Goal: Transaction & Acquisition: Purchase product/service

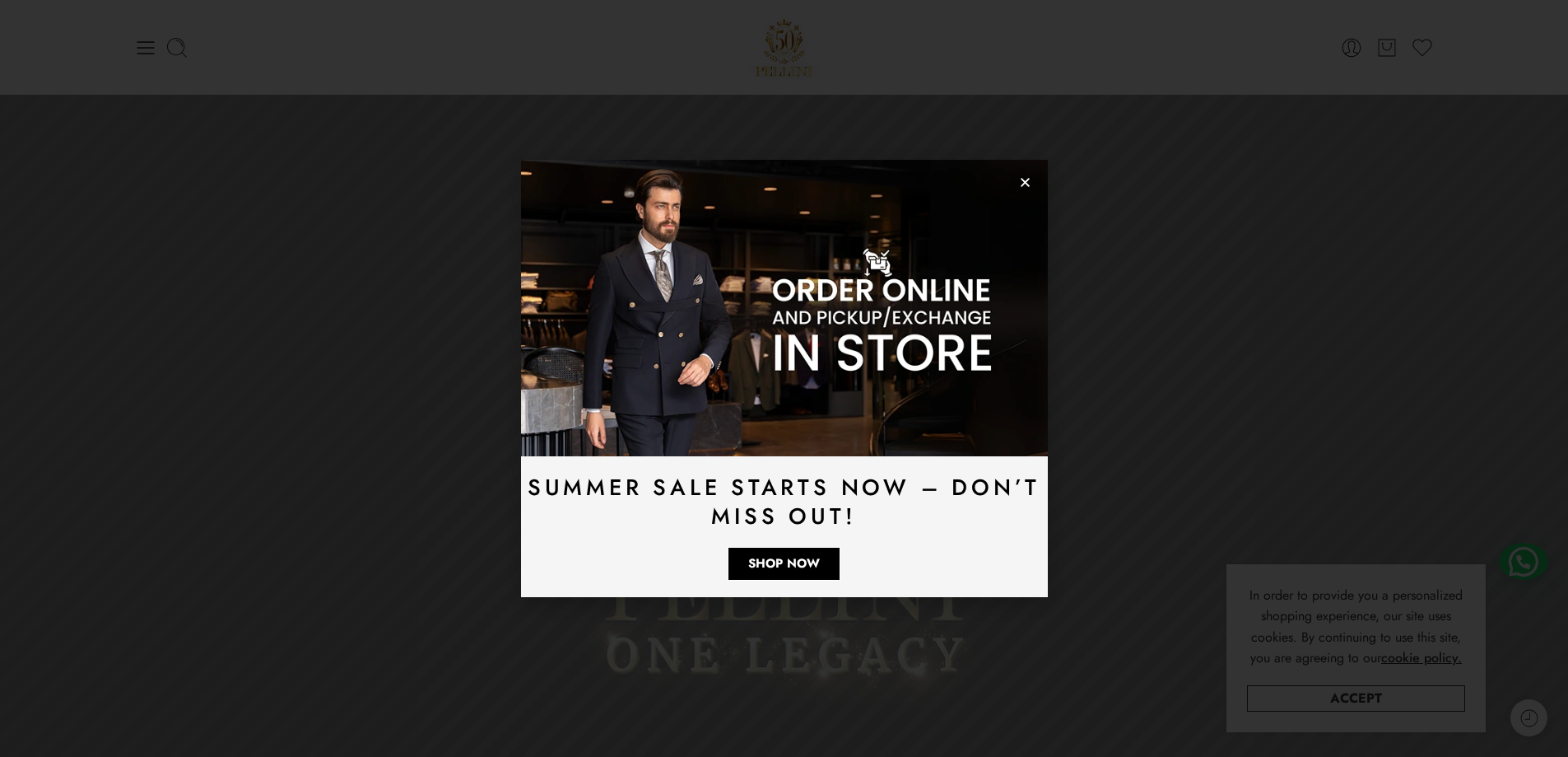
click at [1022, 181] on icon "Close" at bounding box center [1025, 183] width 13 height 13
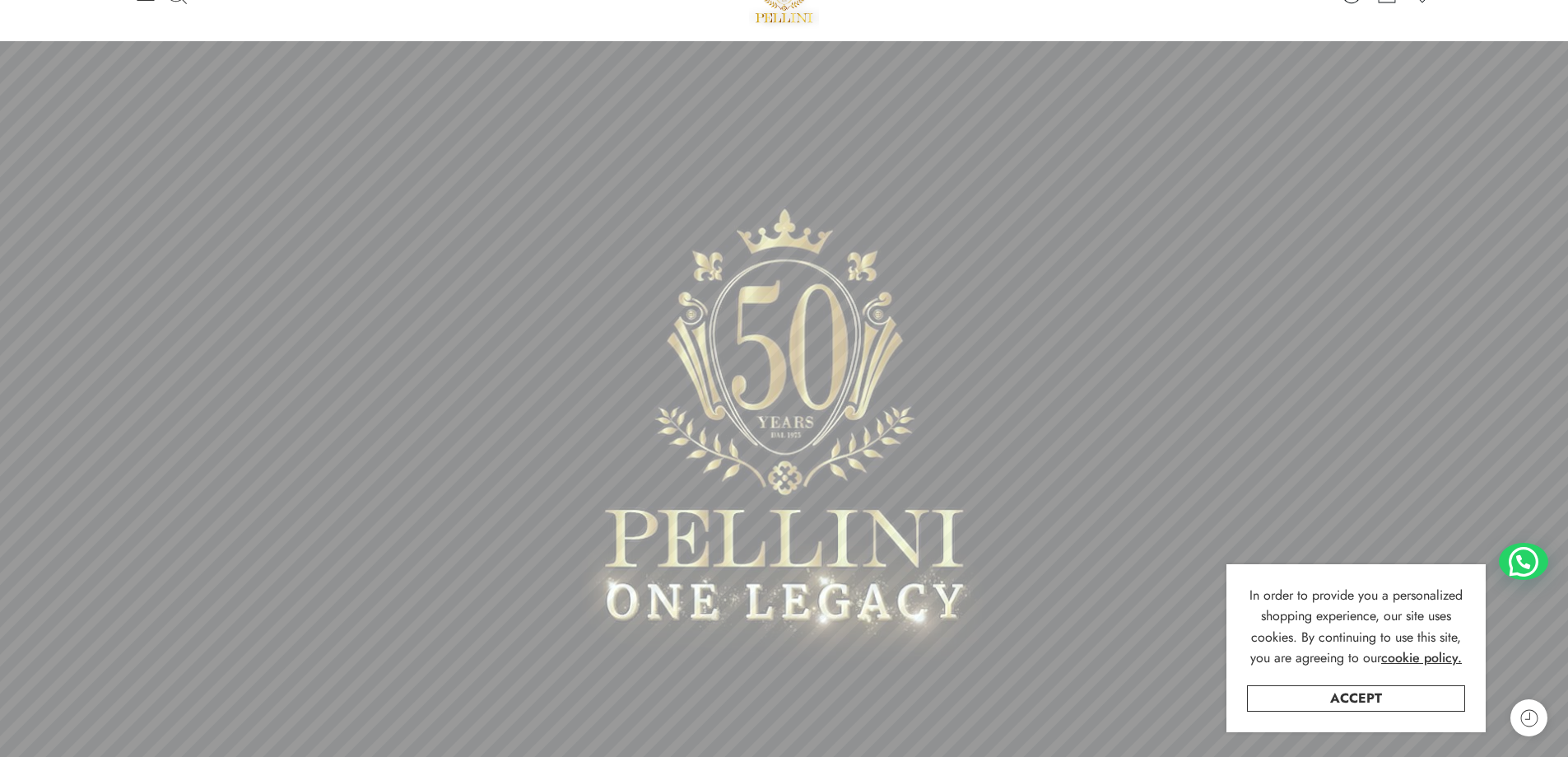
scroll to position [82, 0]
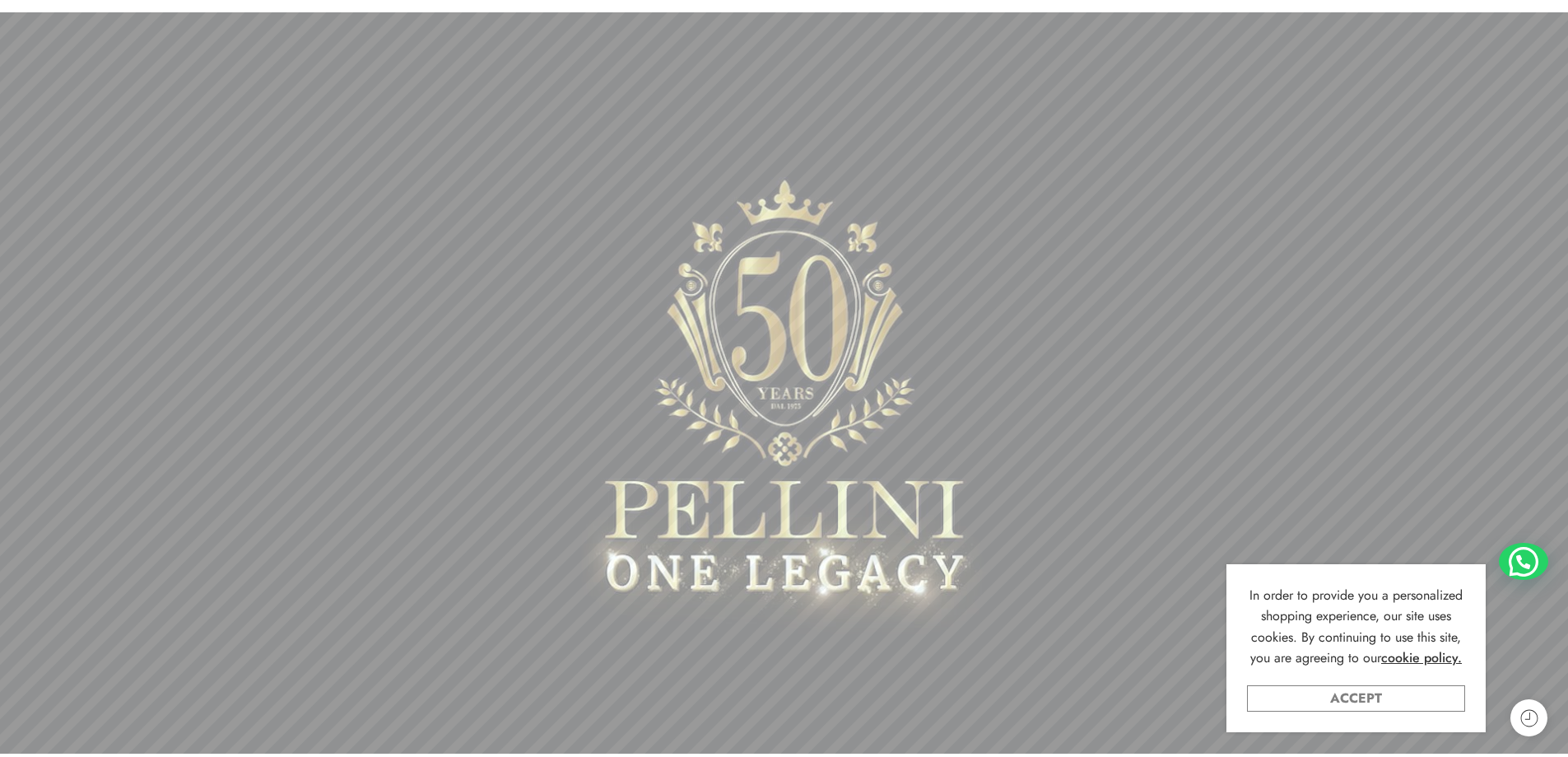
click at [1354, 706] on link "Accept" at bounding box center [1356, 698] width 218 height 26
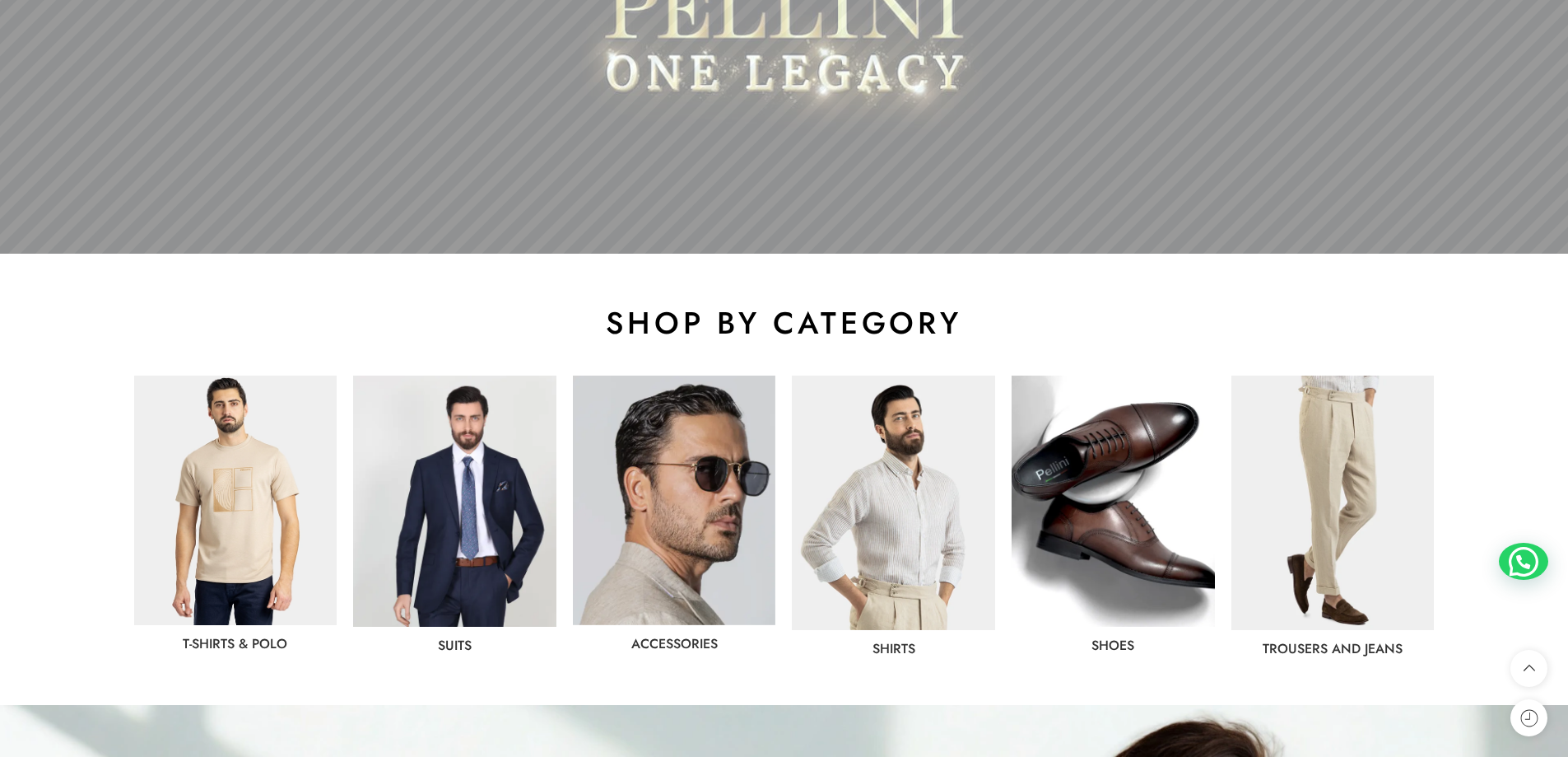
scroll to position [611, 0]
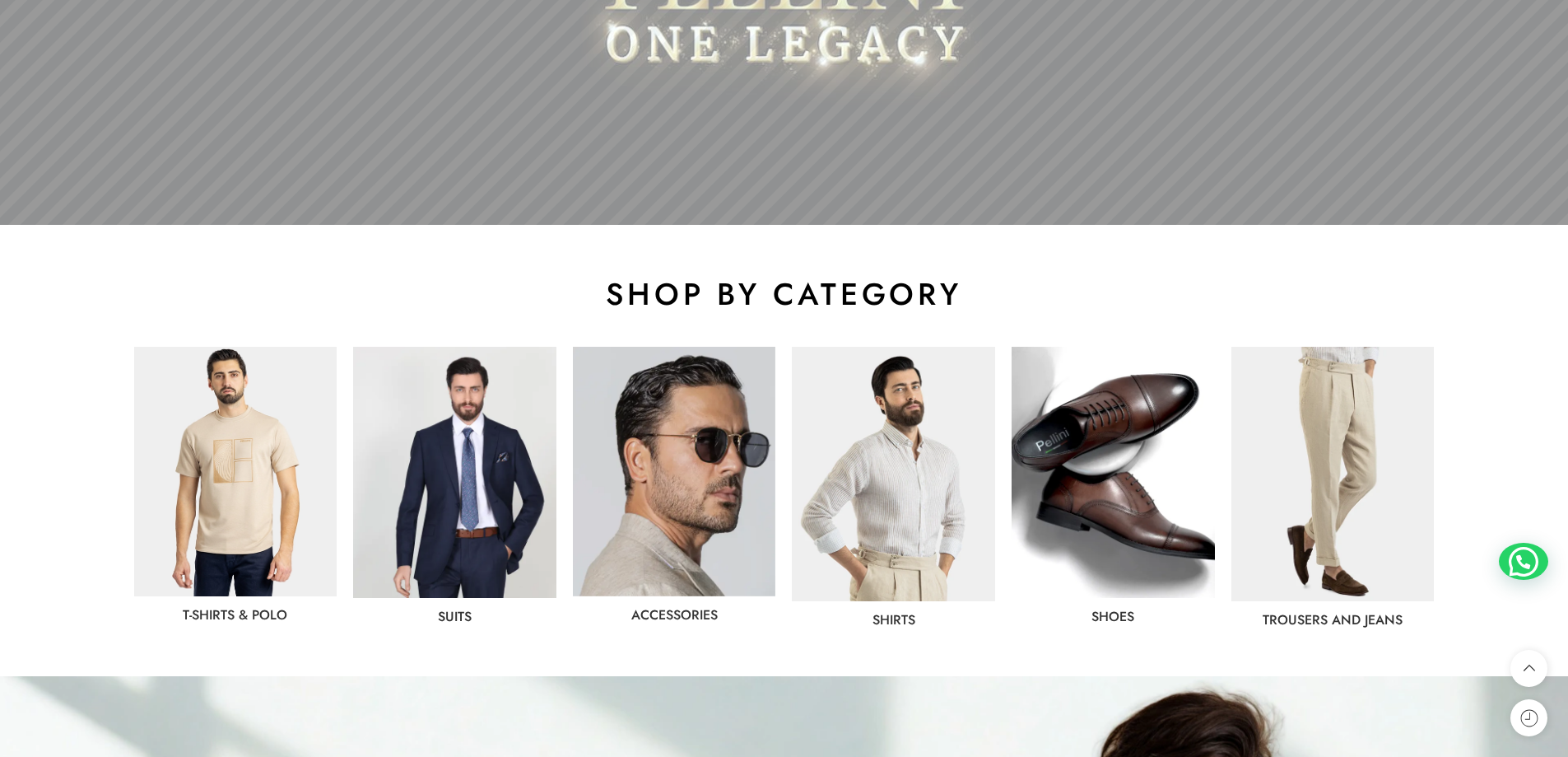
click at [445, 532] on img at bounding box center [454, 472] width 203 height 251
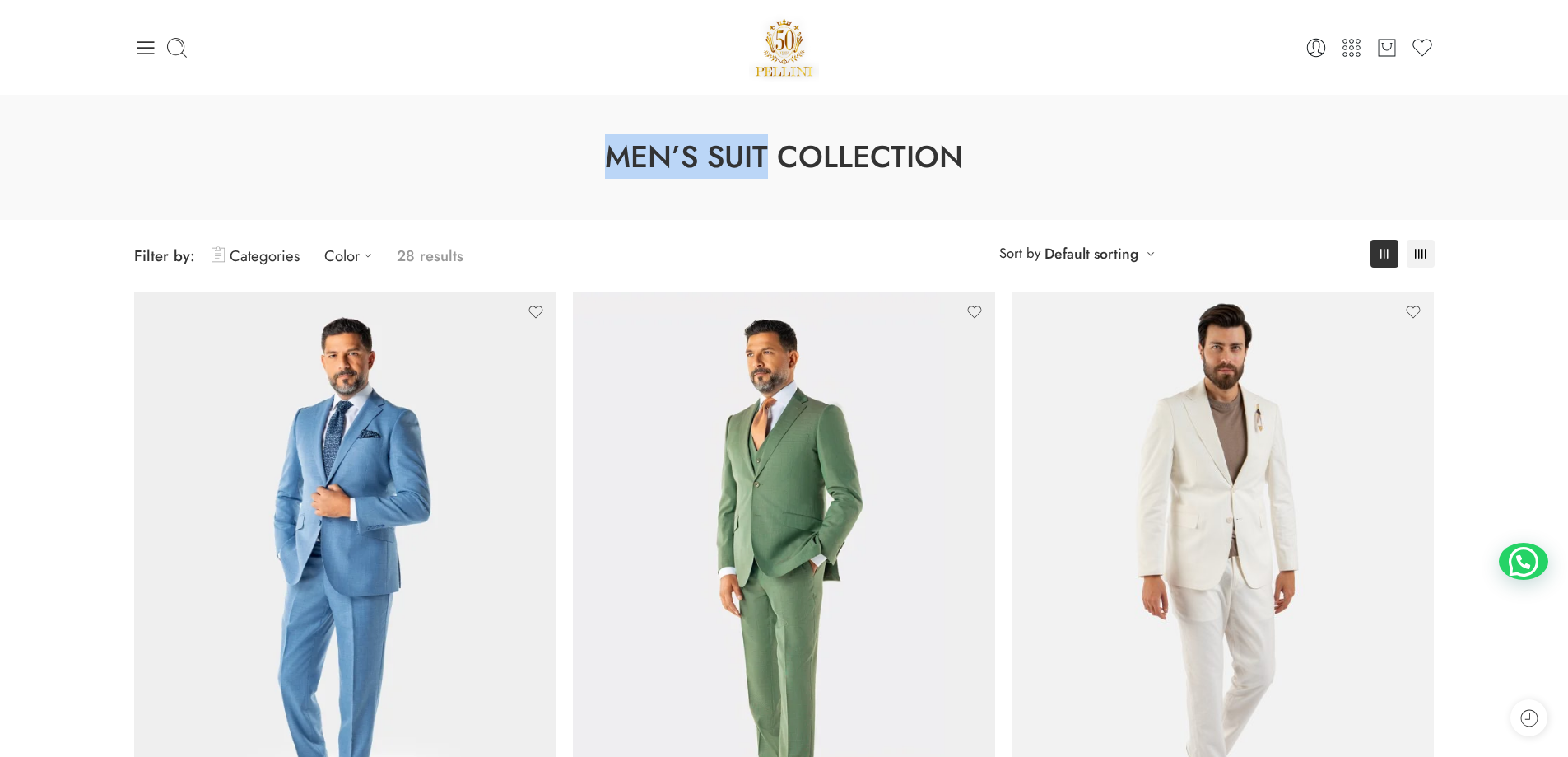
drag, startPoint x: 770, startPoint y: 144, endPoint x: 613, endPoint y: 163, distance: 158.1
click at [613, 163] on h1 "Men’s Suit Collection" at bounding box center [784, 157] width 1486 height 43
copy h1 "Men’s Suit"
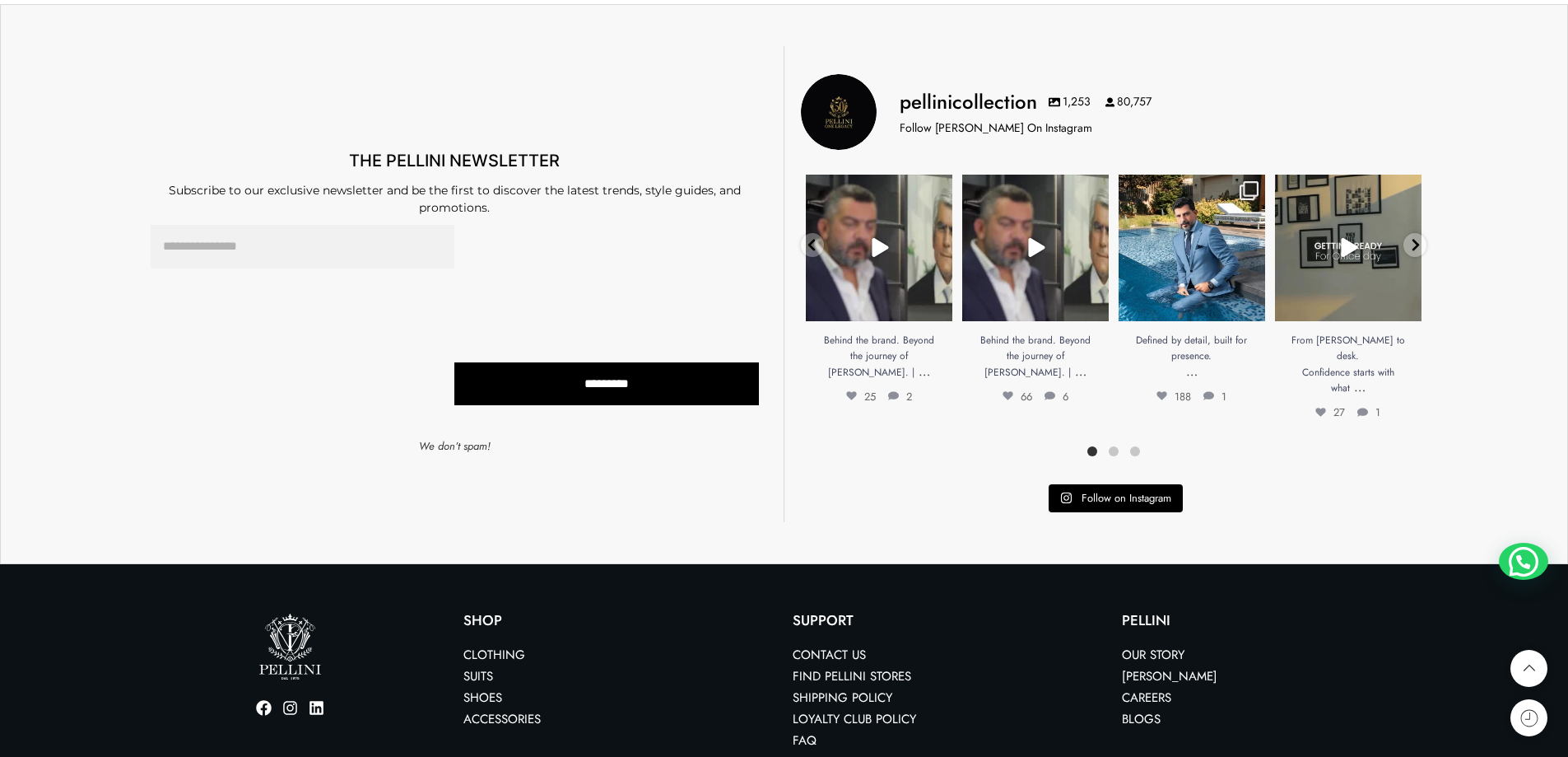
scroll to position [7634, 0]
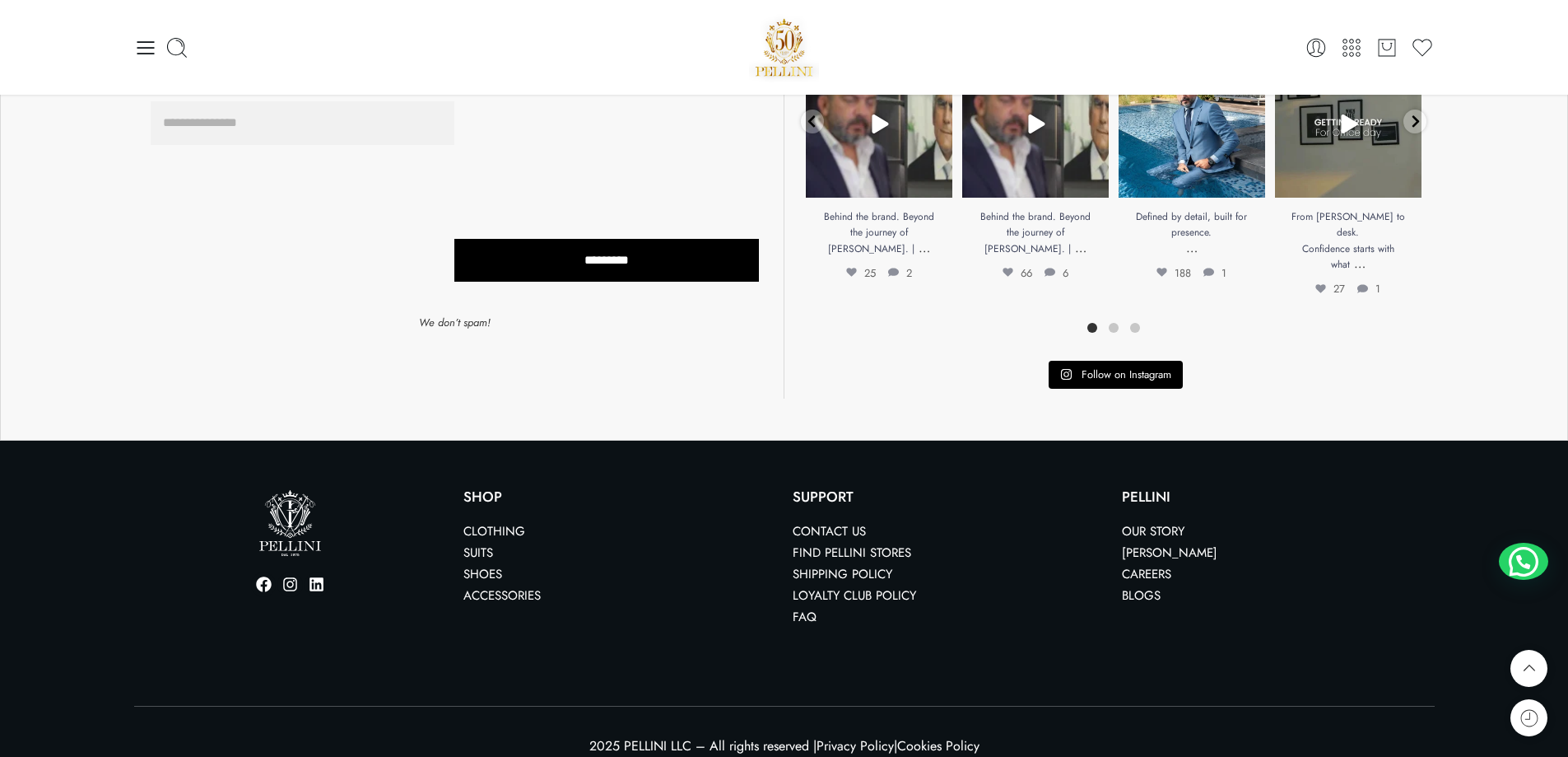
click at [481, 565] on link "Shoes" at bounding box center [482, 574] width 38 height 18
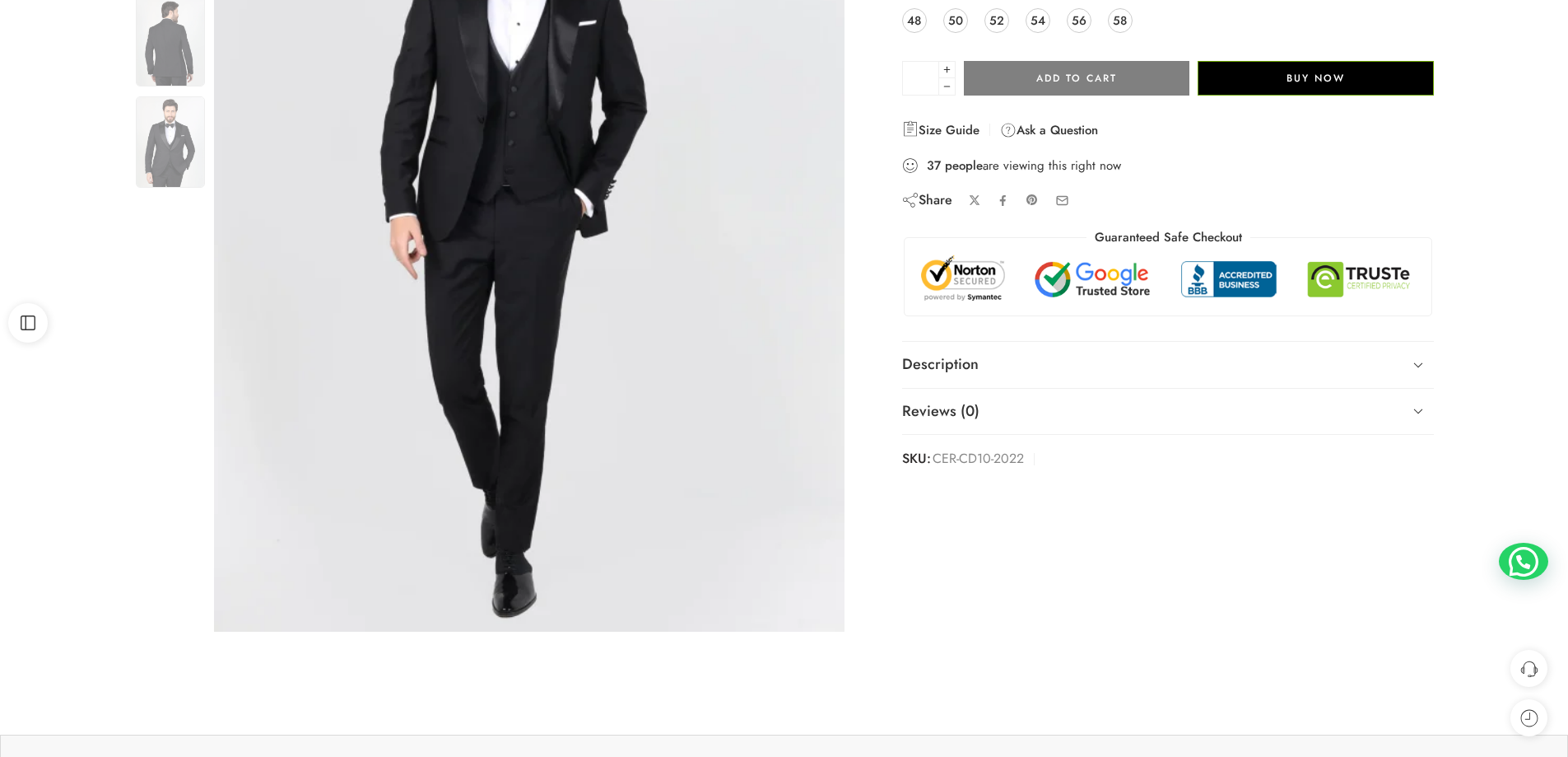
scroll to position [329, 0]
click at [1416, 411] on icon at bounding box center [1418, 410] width 23 height 23
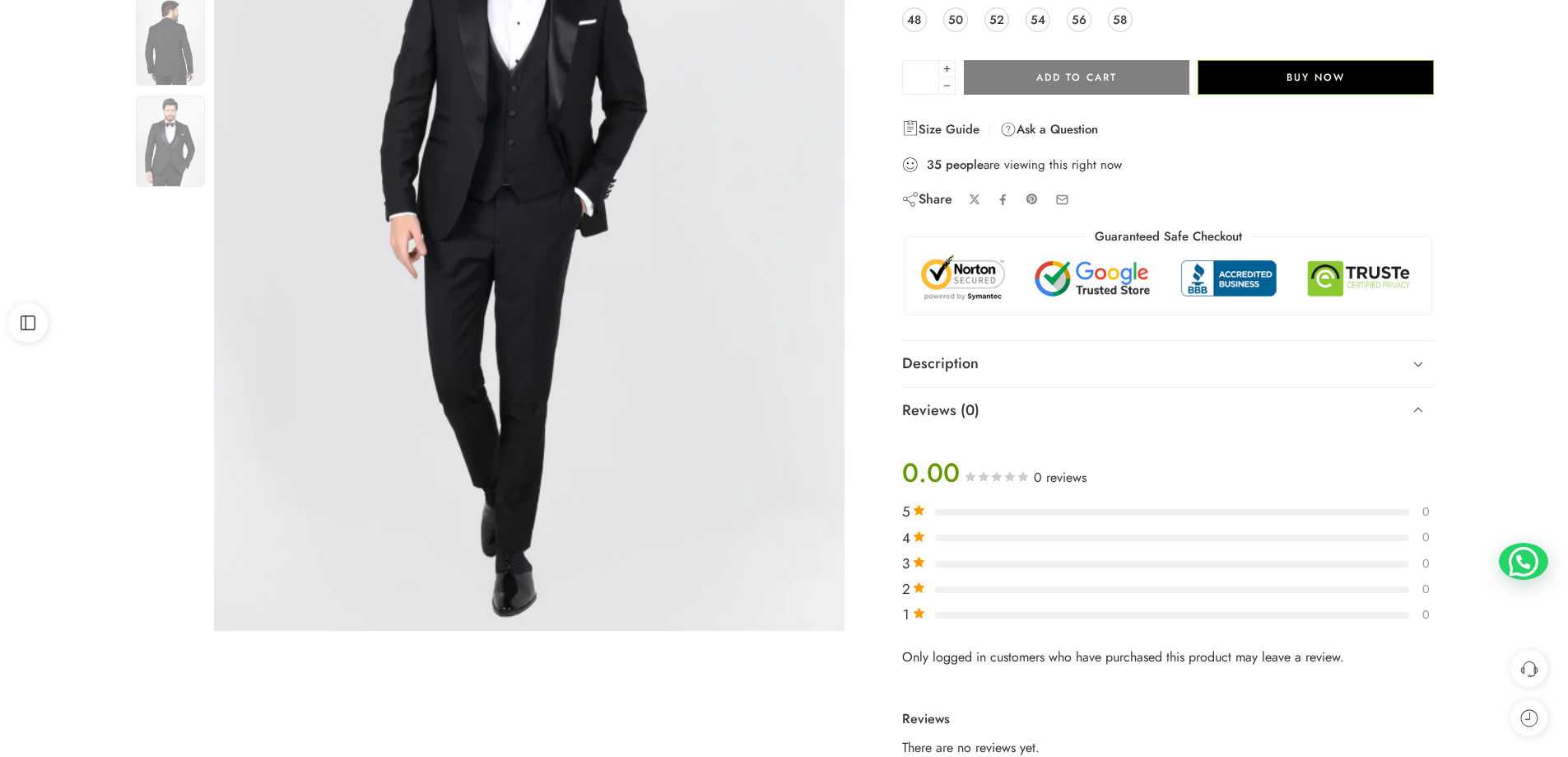
click at [1416, 411] on icon at bounding box center [1418, 410] width 23 height 23
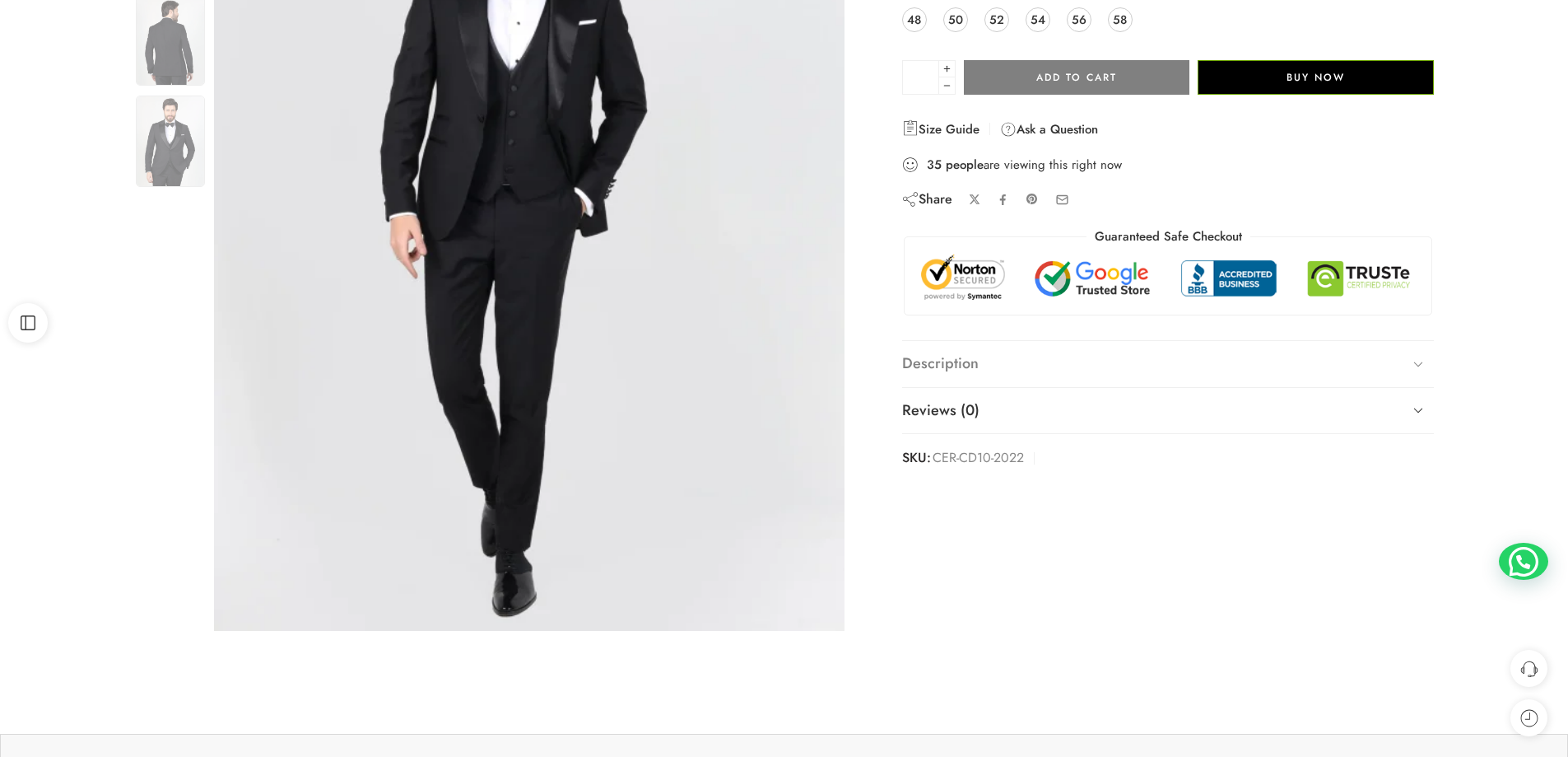
click at [1413, 369] on icon at bounding box center [1418, 364] width 23 height 23
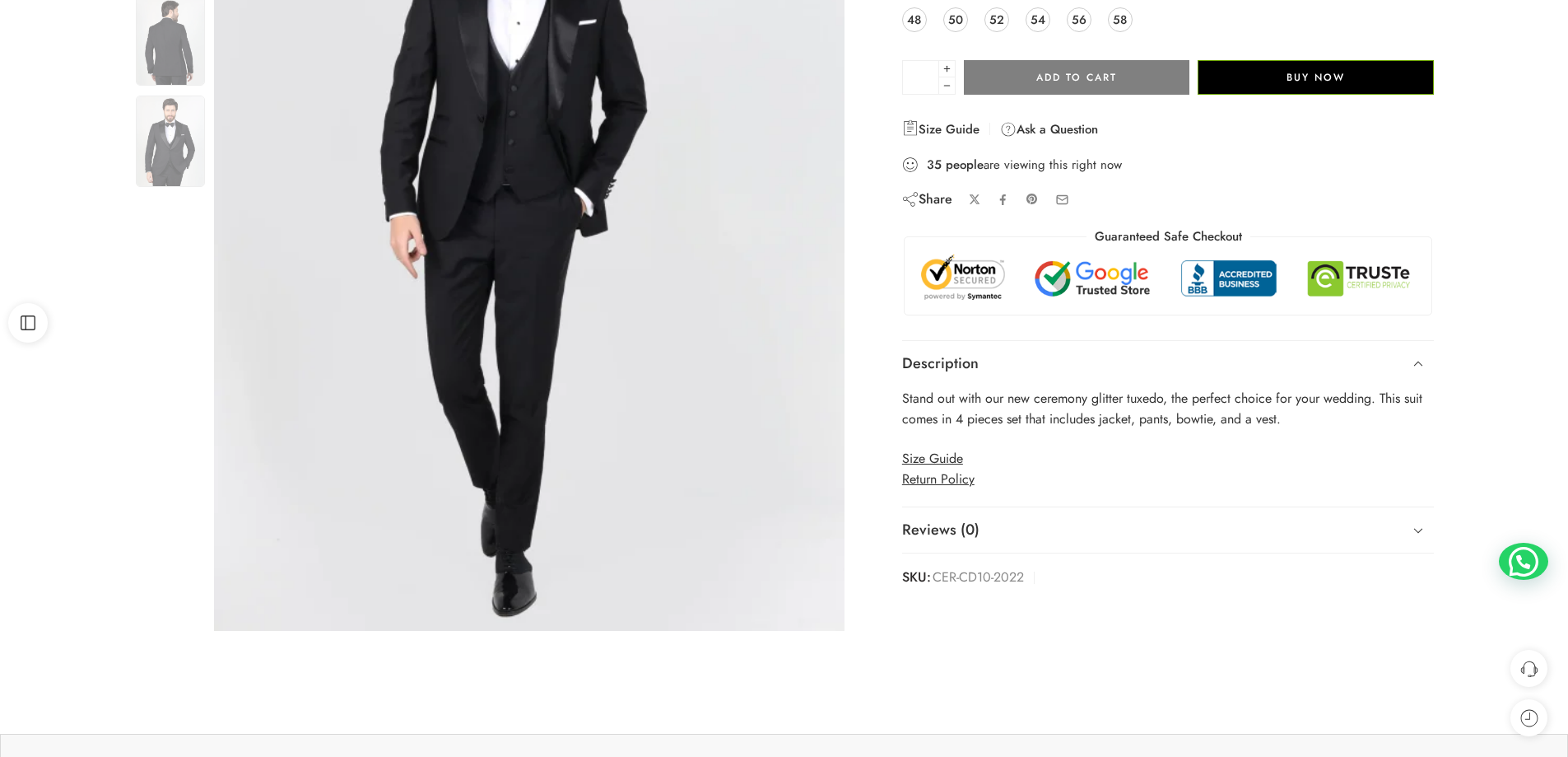
click at [1413, 369] on icon at bounding box center [1418, 364] width 23 height 23
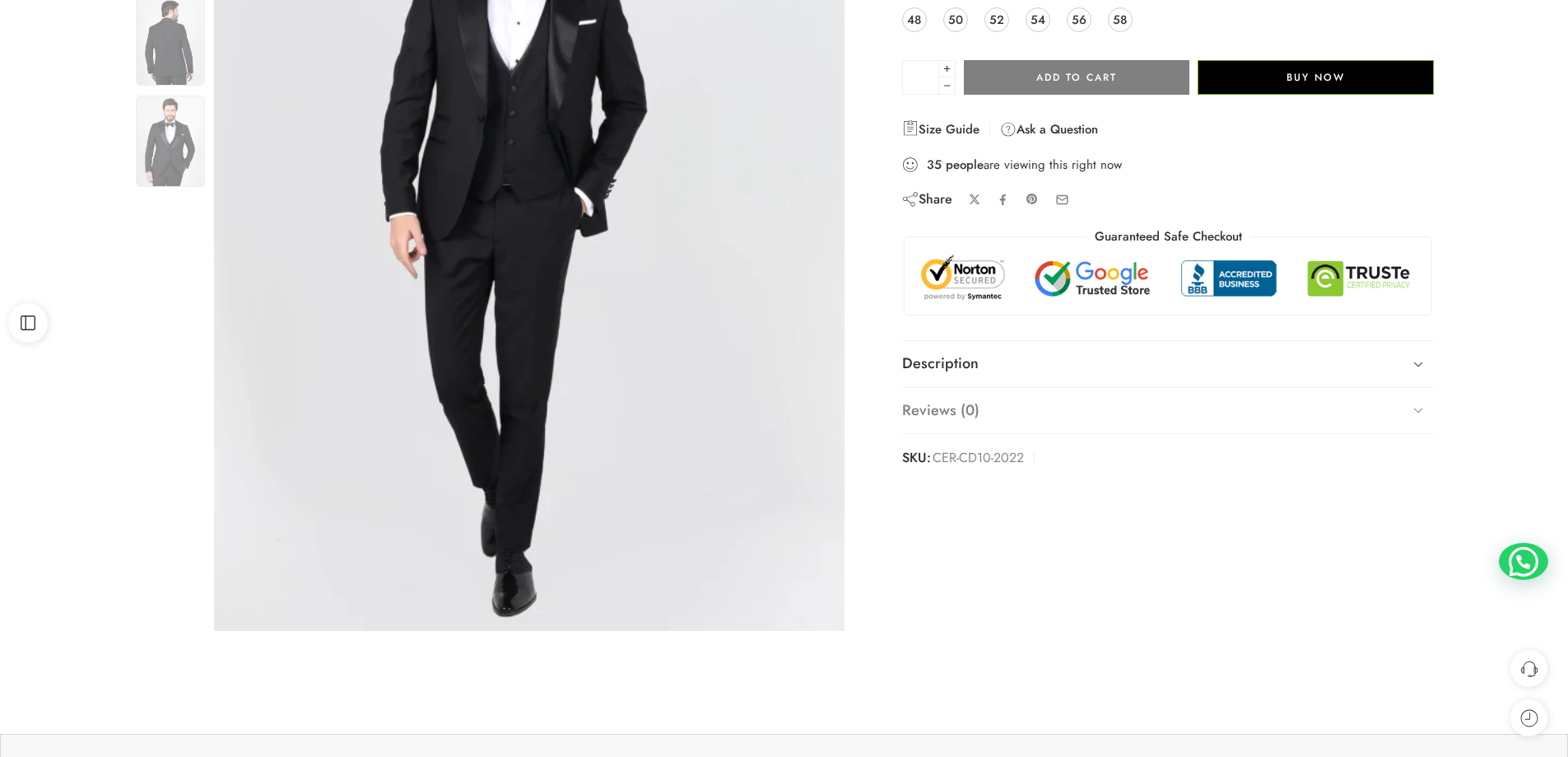
click at [1413, 412] on icon at bounding box center [1418, 410] width 23 height 23
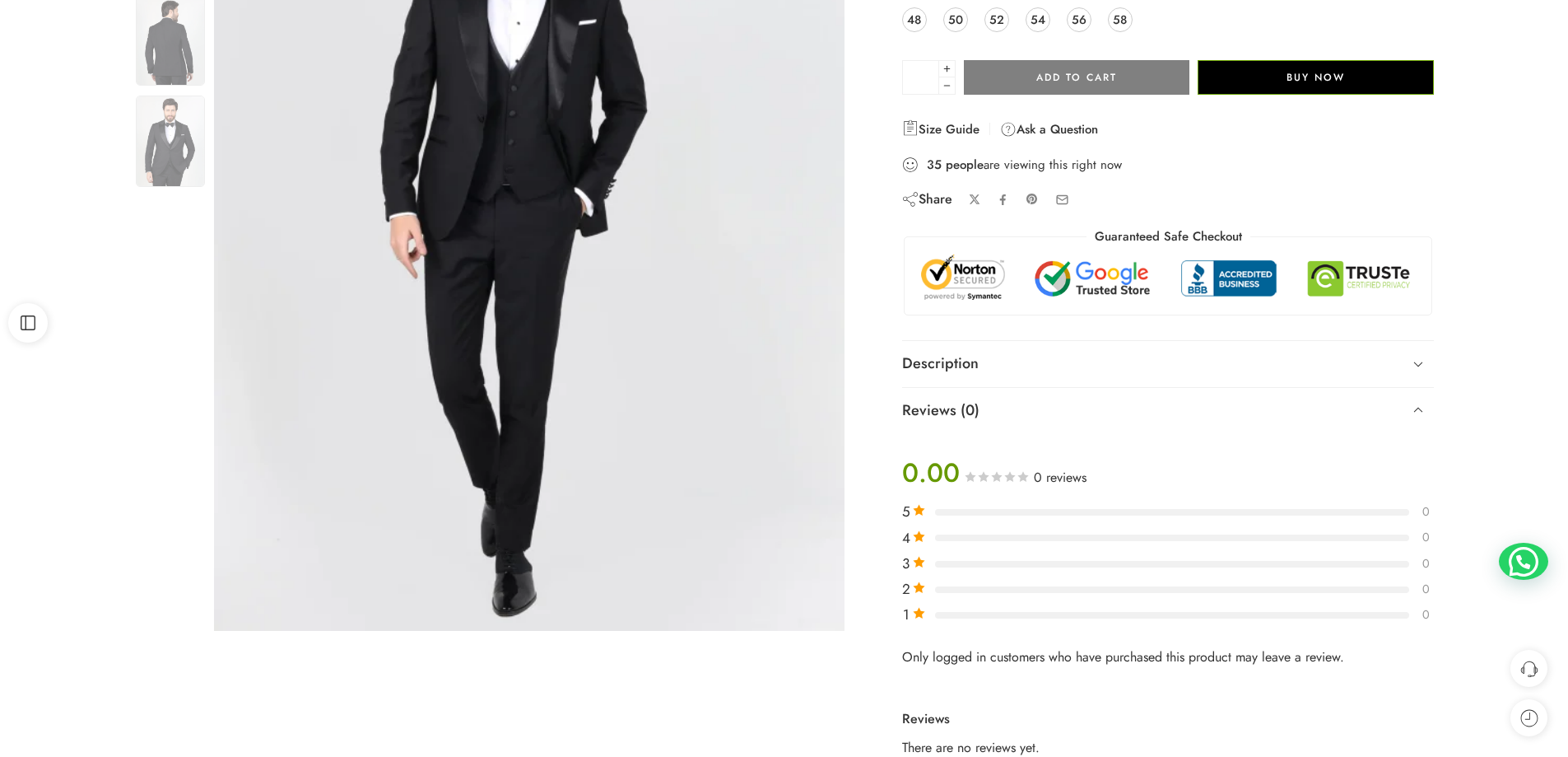
click at [1413, 412] on icon at bounding box center [1418, 410] width 23 height 23
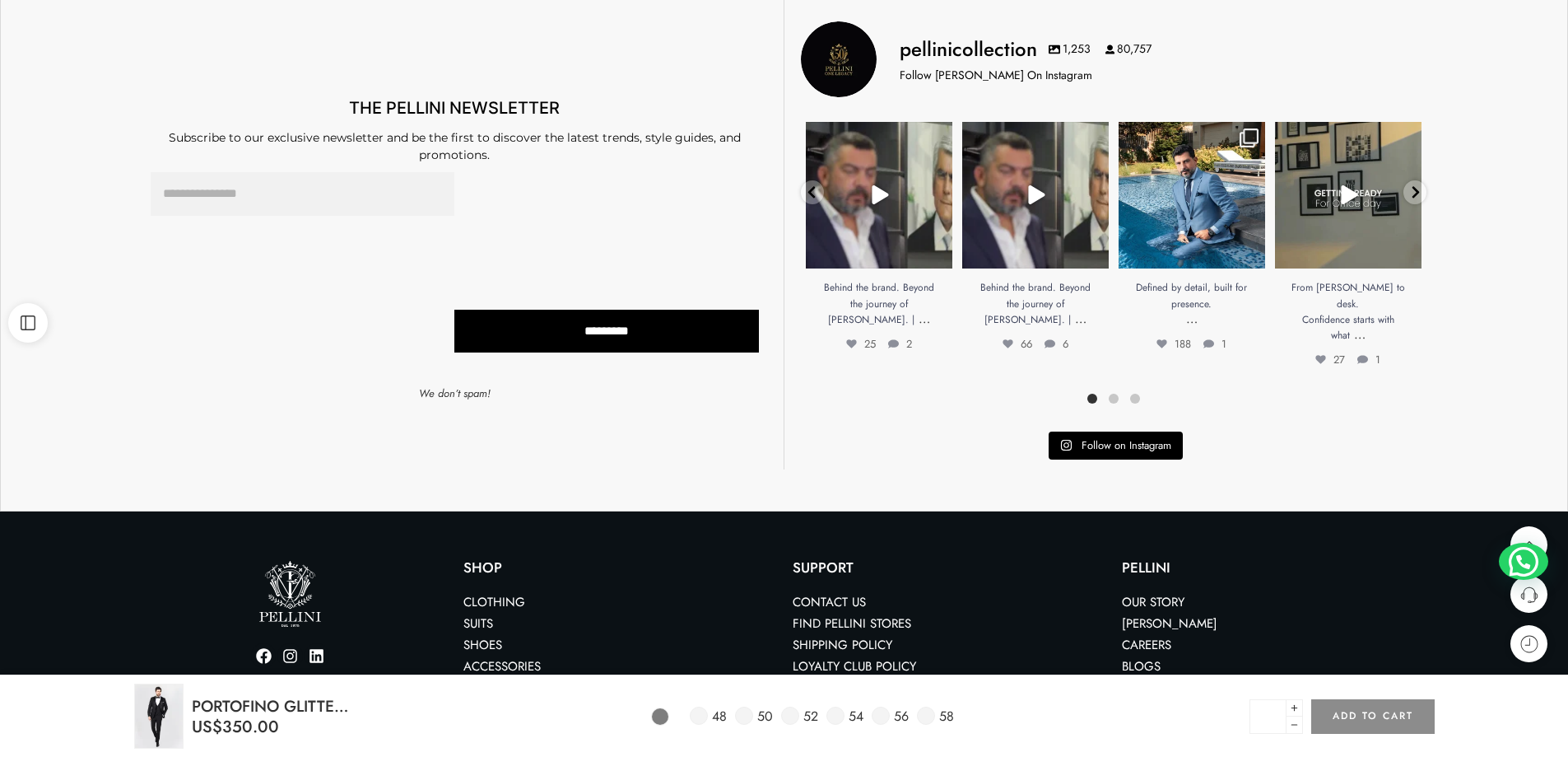
scroll to position [1235, 0]
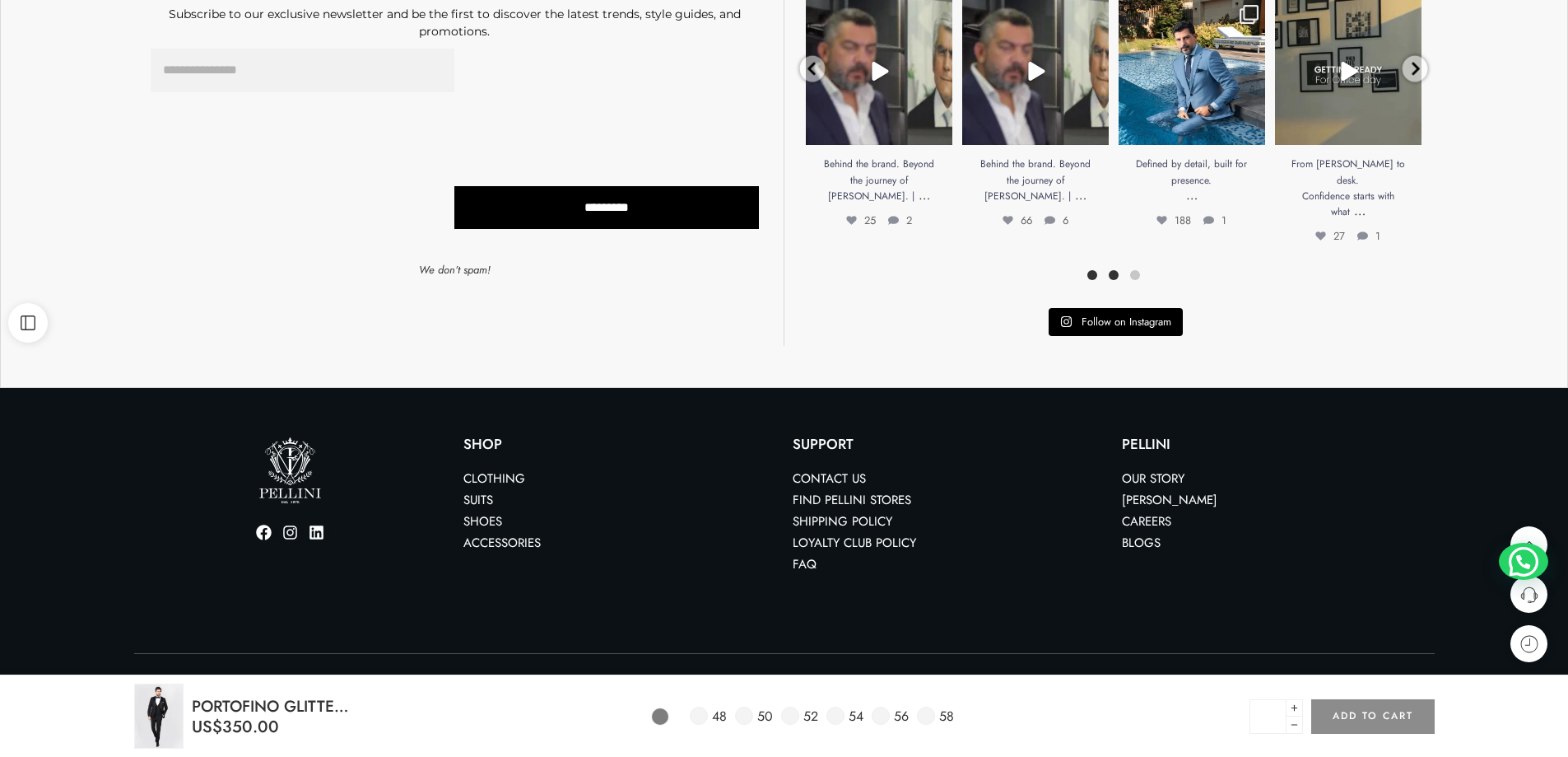
click at [1106, 266] on div at bounding box center [1114, 275] width 21 height 18
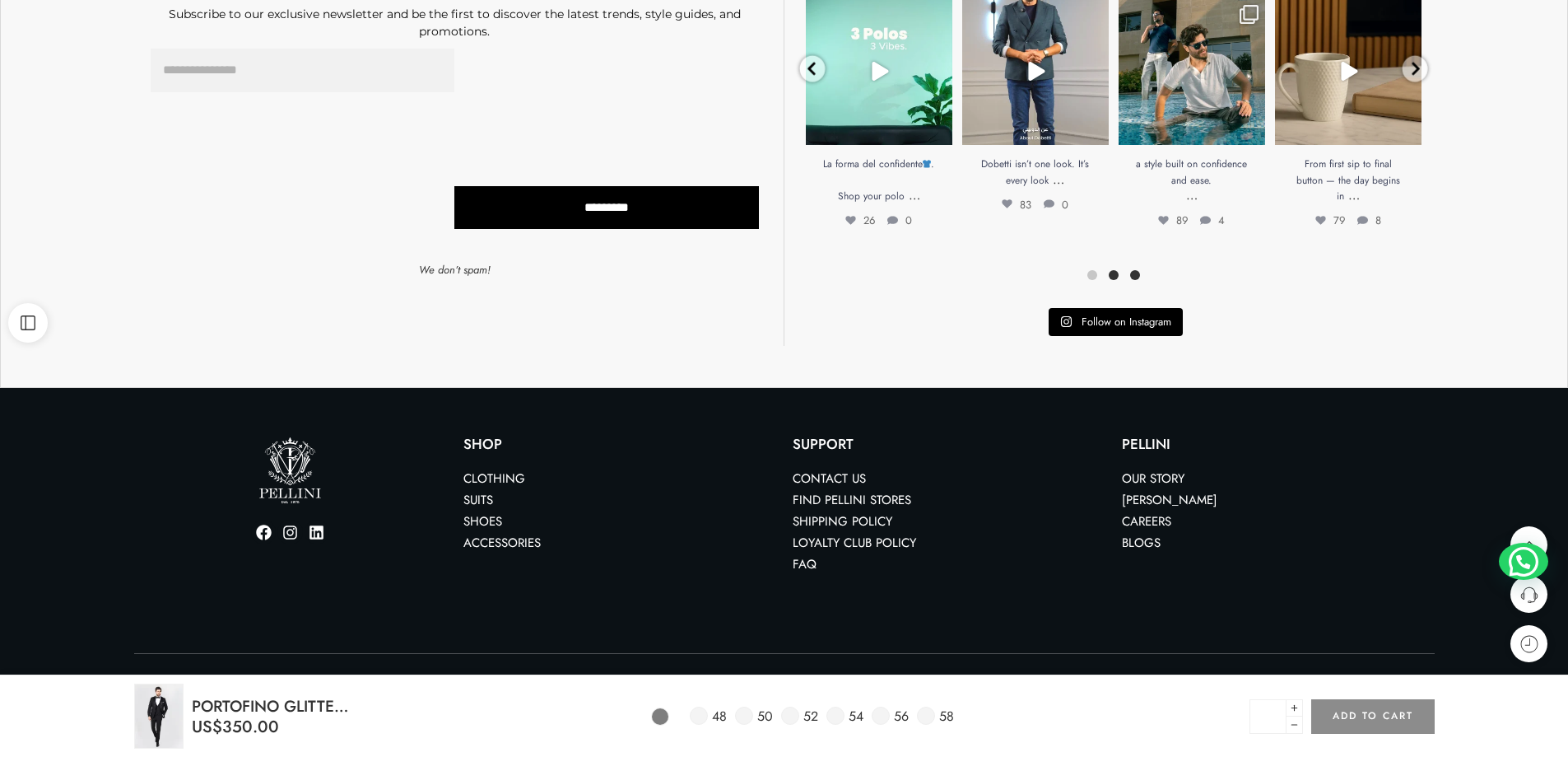
click at [1132, 270] on span at bounding box center [1134, 275] width 10 height 10
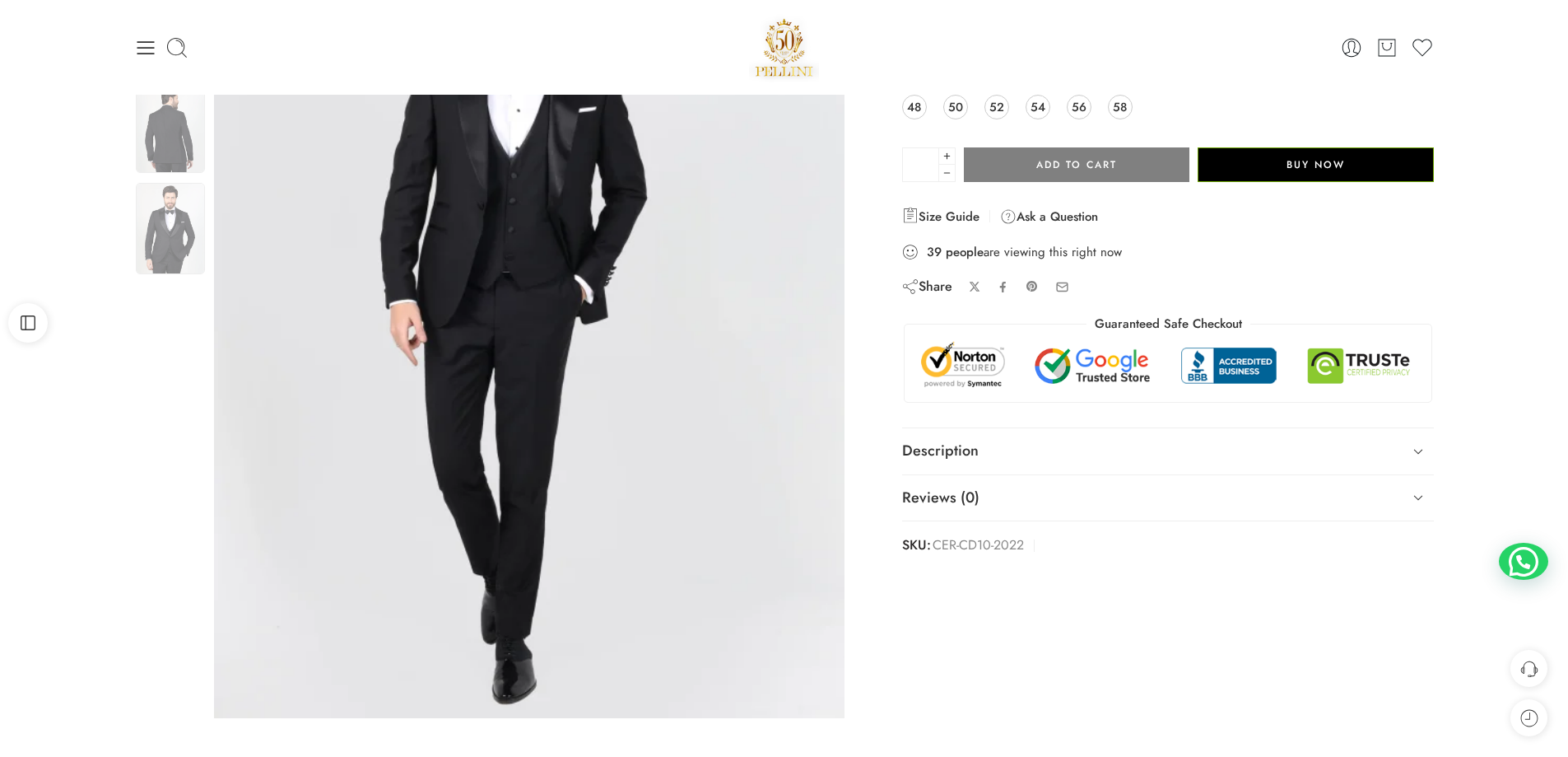
scroll to position [0, 0]
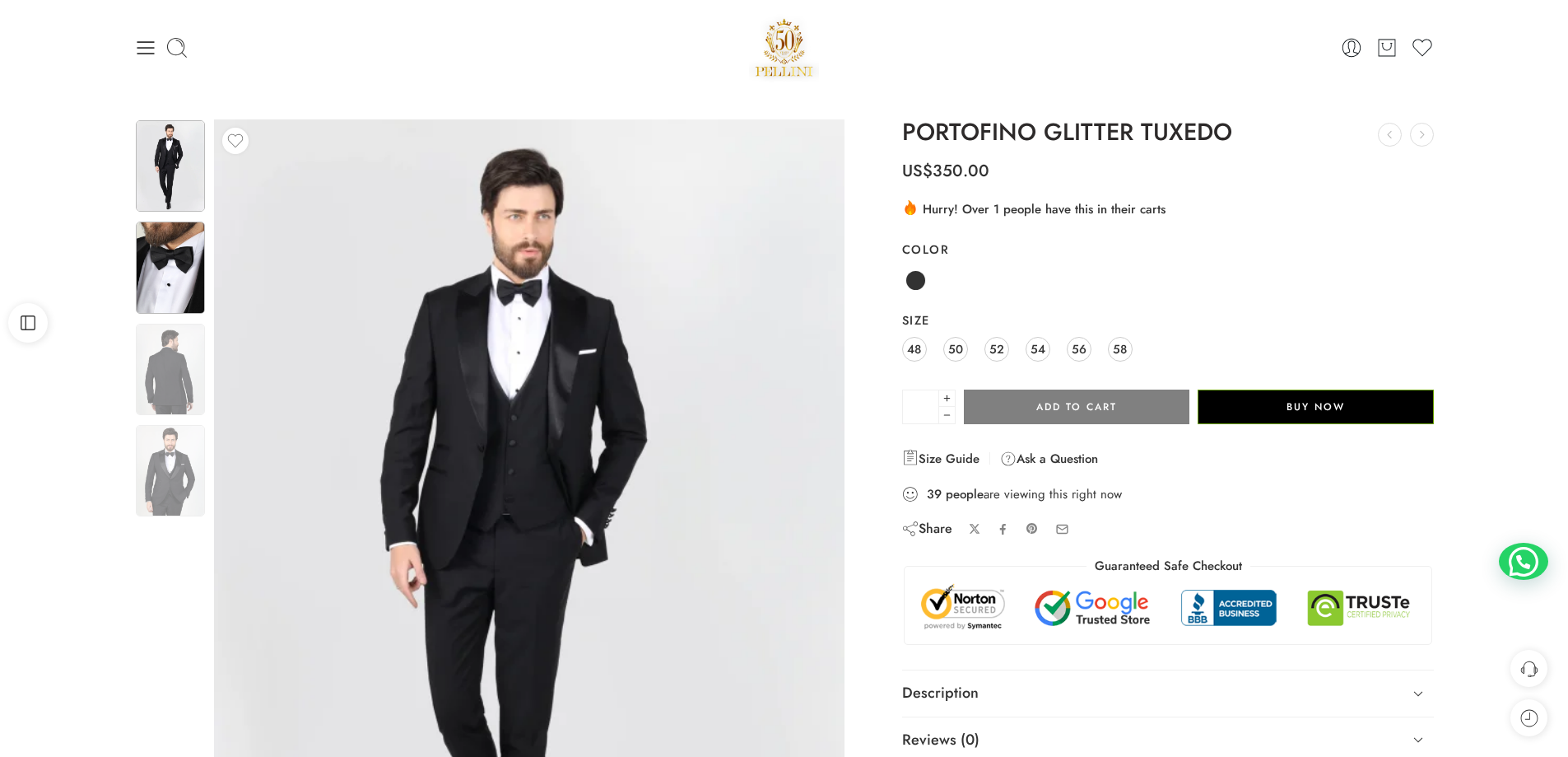
click at [163, 284] on img at bounding box center [170, 268] width 69 height 91
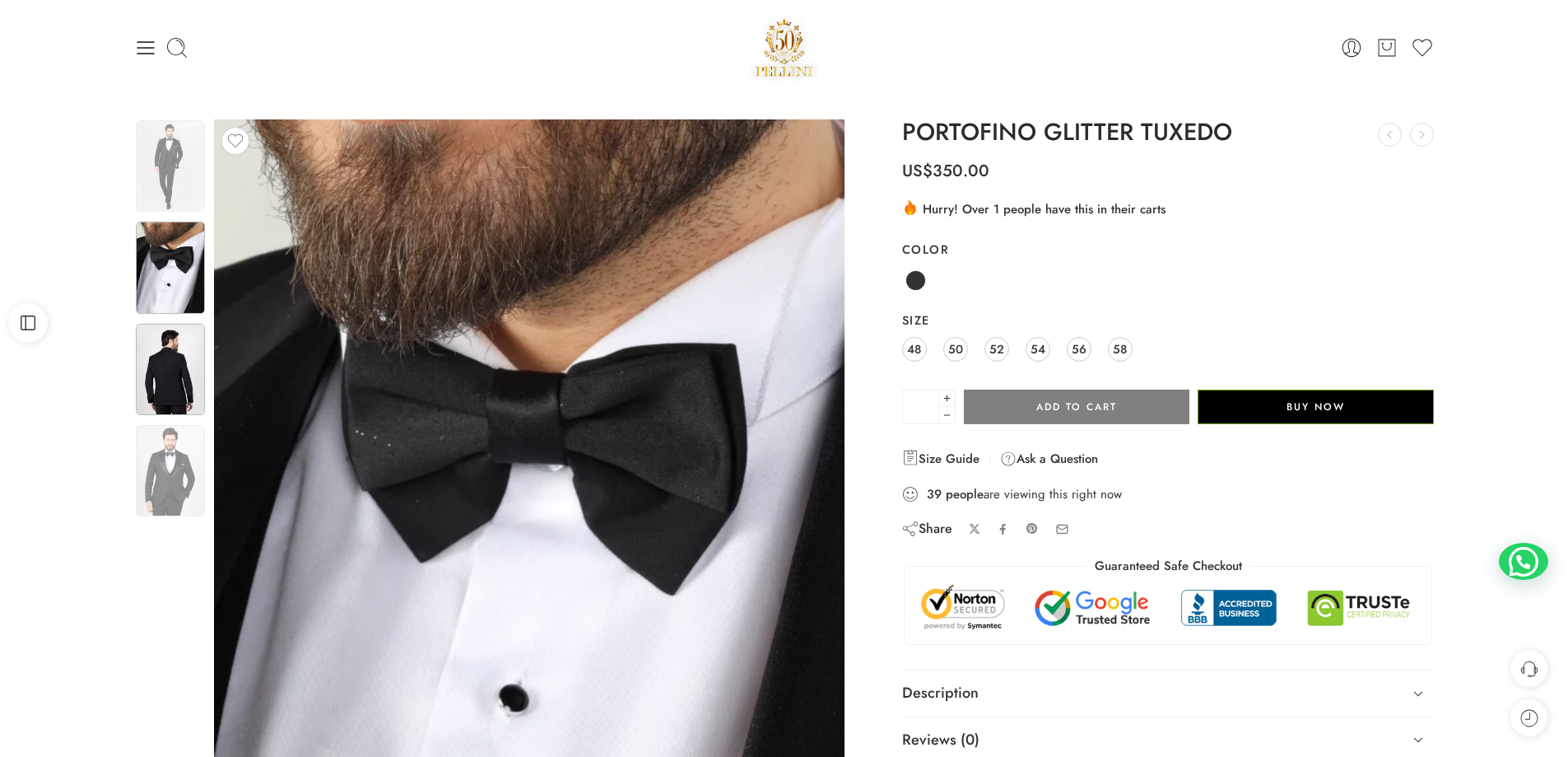
click at [181, 374] on img at bounding box center [170, 370] width 69 height 91
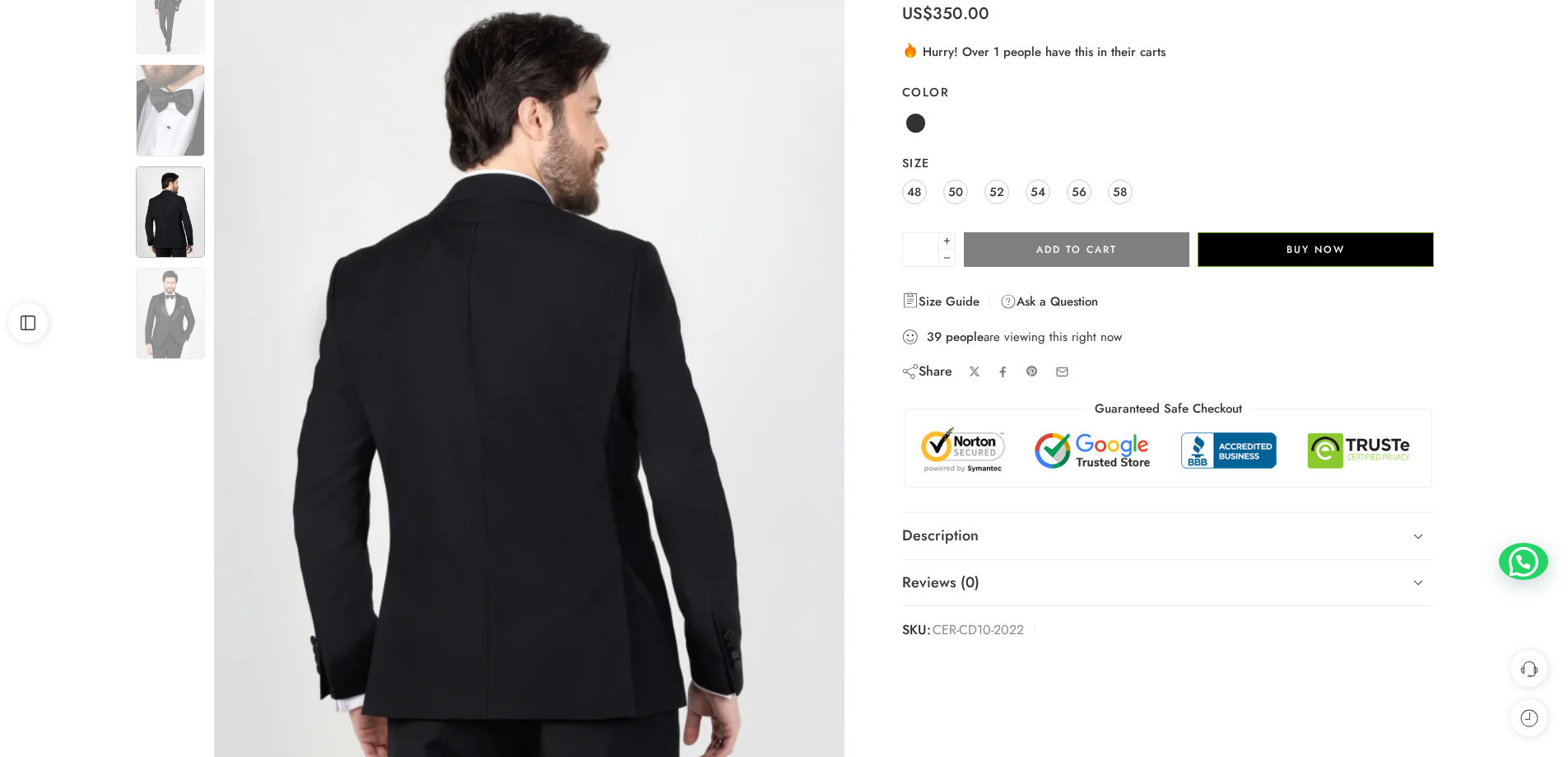
scroll to position [165, 0]
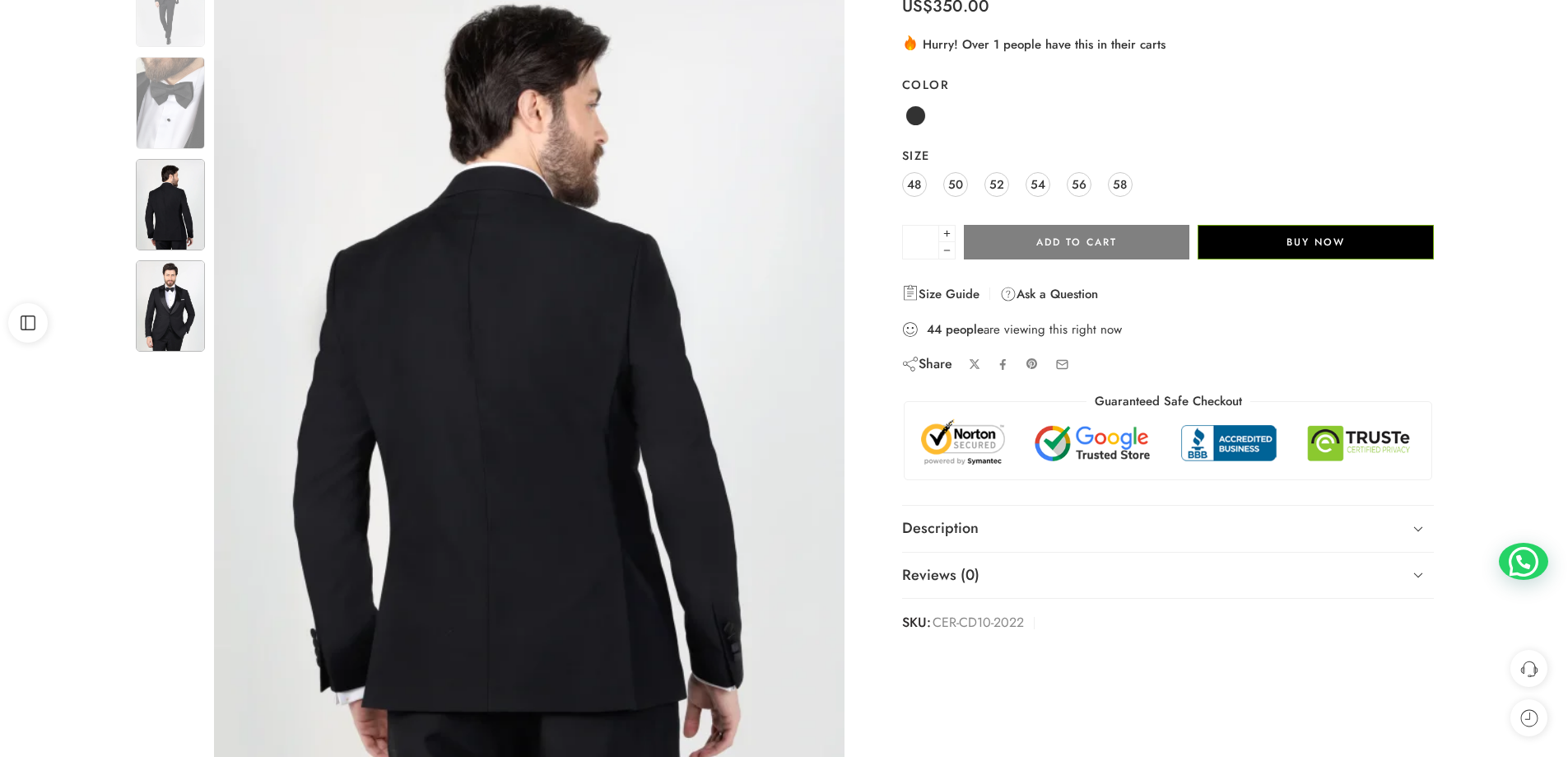
click at [190, 311] on img at bounding box center [170, 306] width 69 height 91
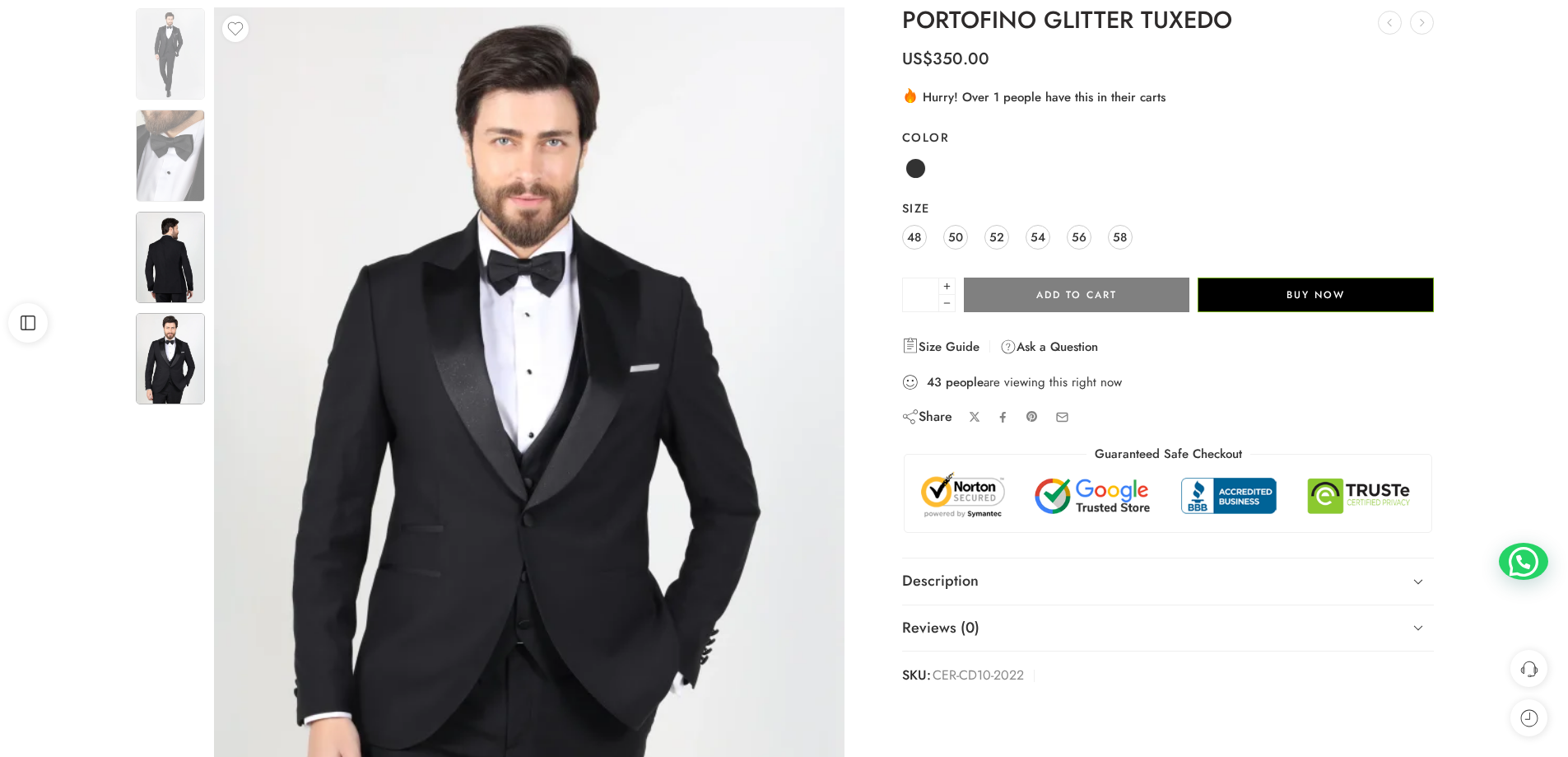
scroll to position [0, 0]
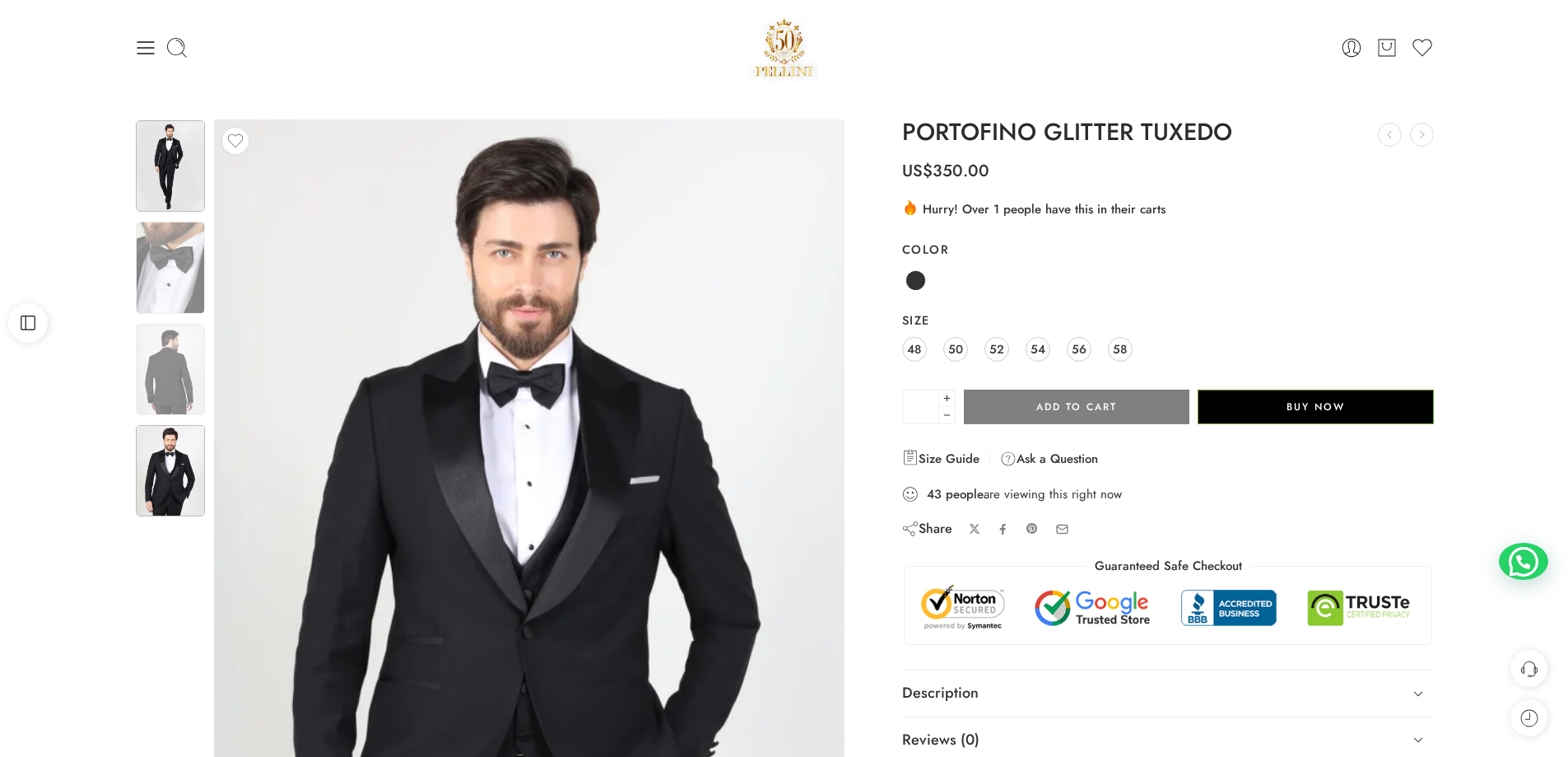
click at [170, 151] on img at bounding box center [170, 166] width 69 height 91
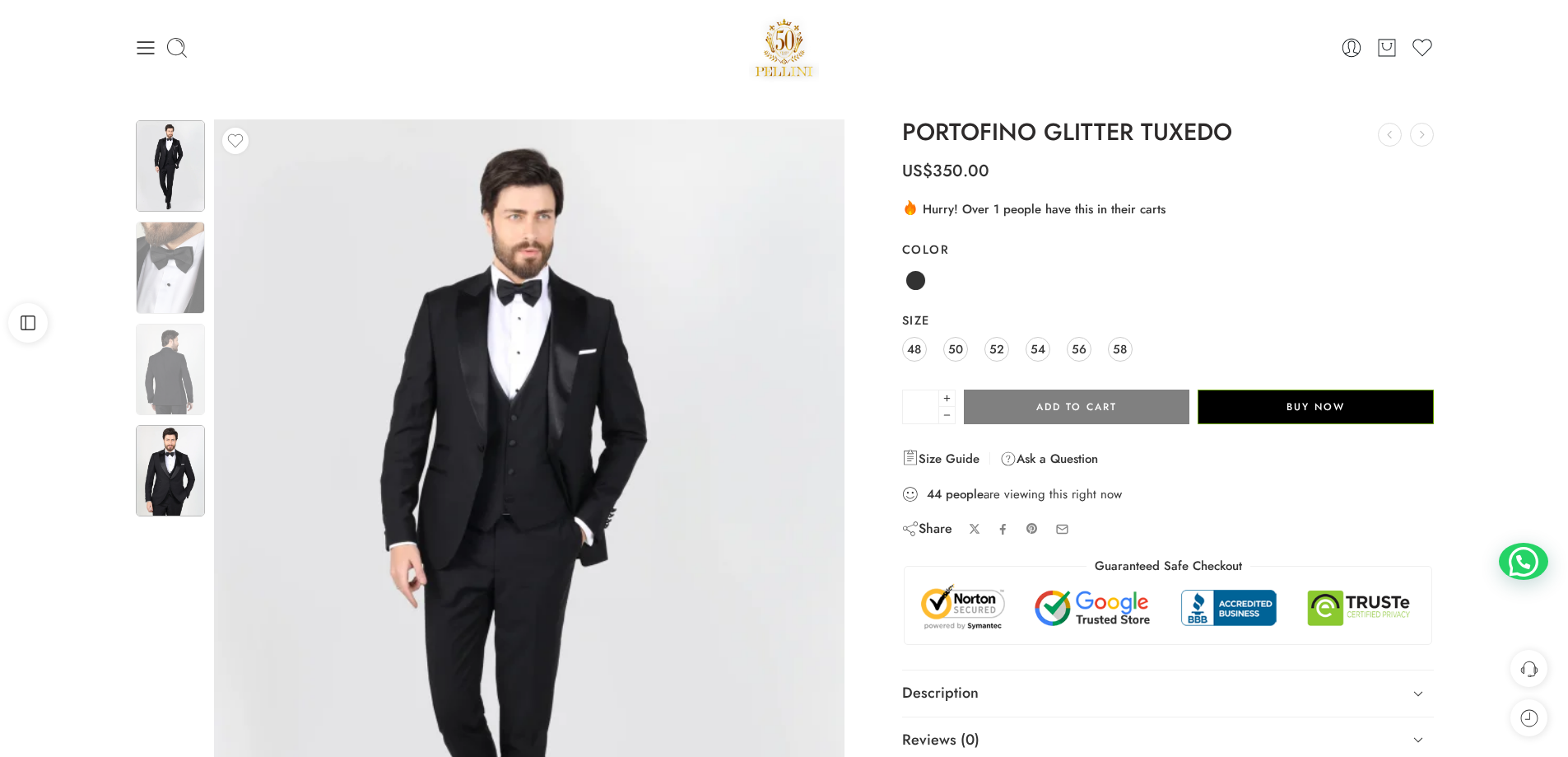
click at [179, 466] on img at bounding box center [170, 471] width 69 height 91
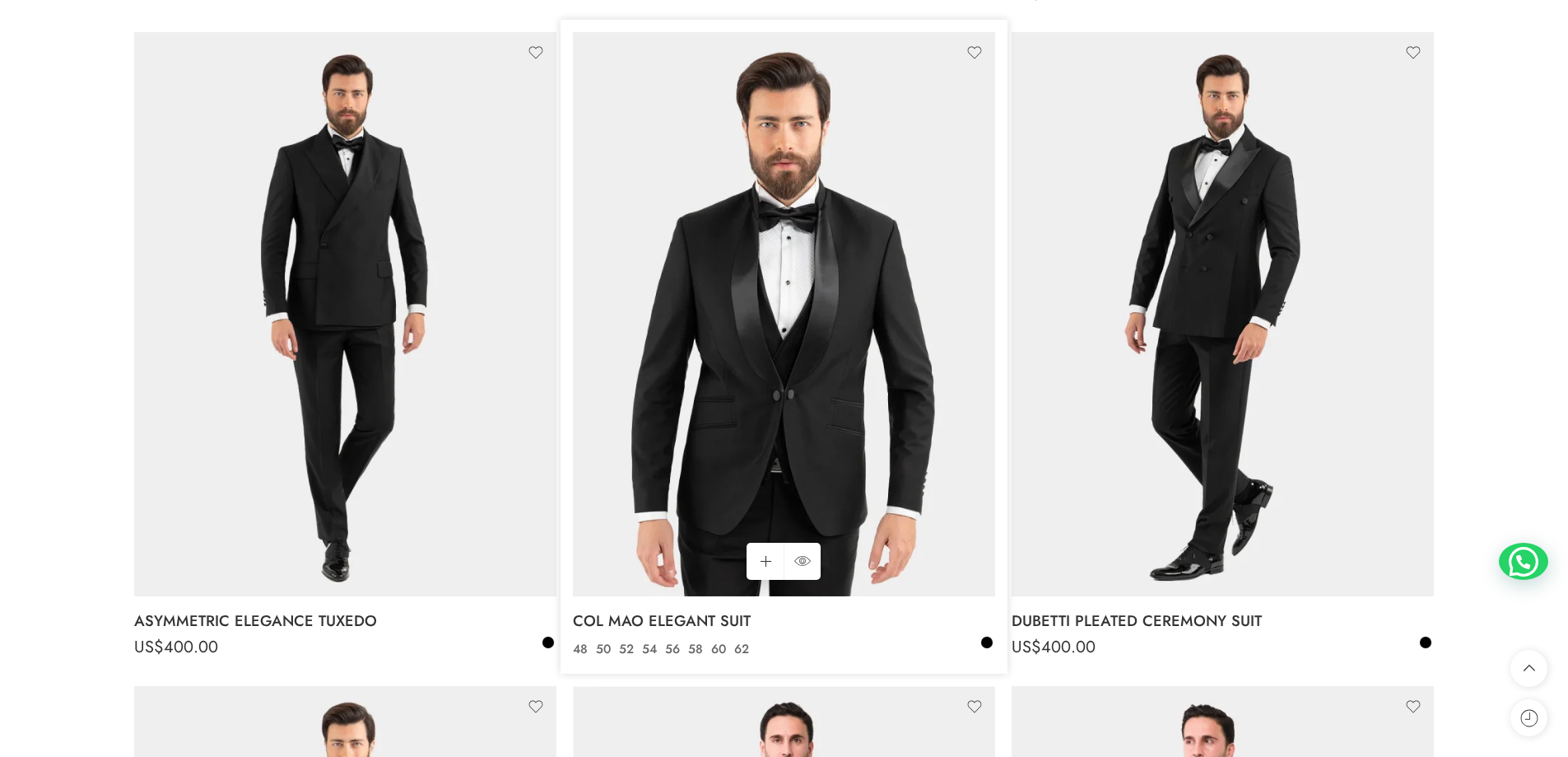
scroll to position [1070, 0]
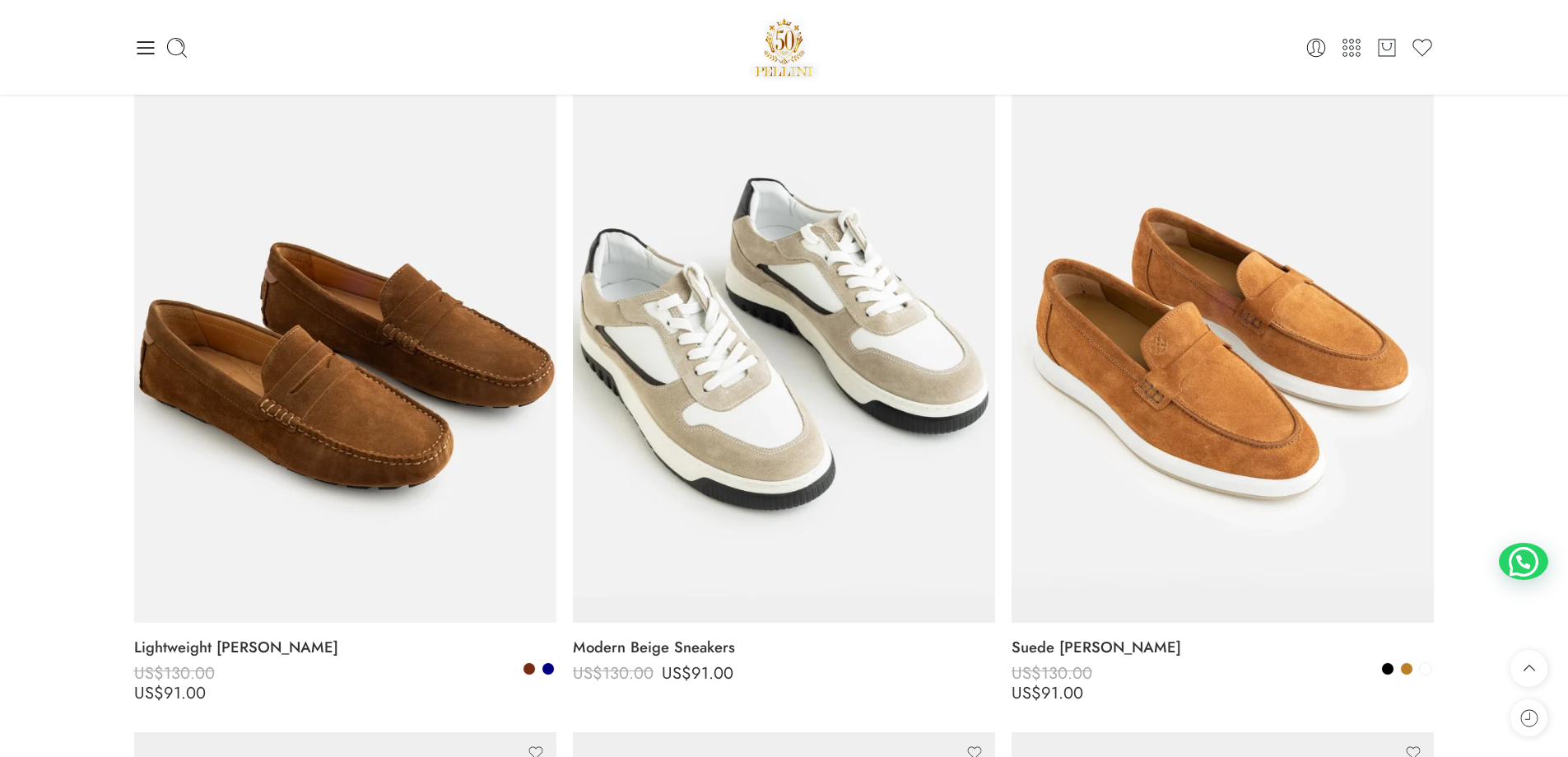
scroll to position [247, 0]
